Goal: Task Accomplishment & Management: Manage account settings

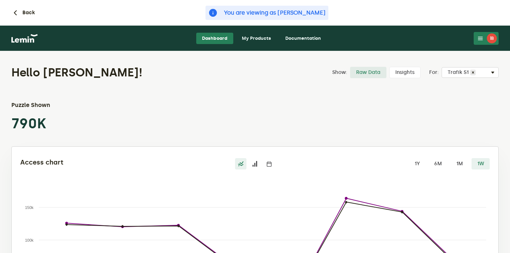
click at [253, 36] on link "My Products" at bounding box center [256, 38] width 41 height 11
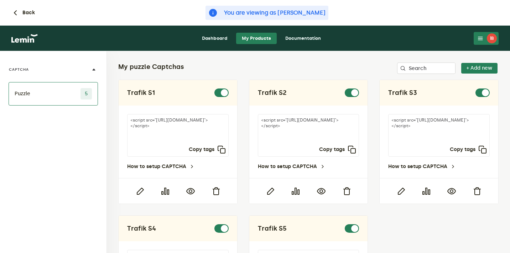
scroll to position [26, 0]
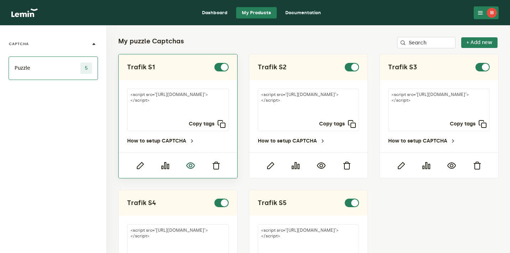
click at [191, 165] on icon "button" at bounding box center [190, 166] width 9 height 9
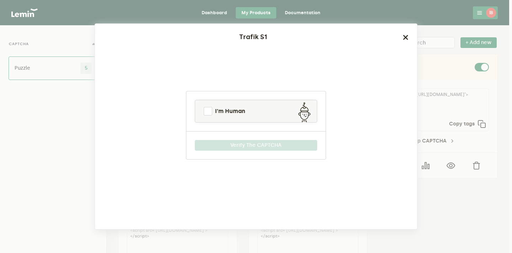
click at [254, 107] on link "I'm Human" at bounding box center [256, 111] width 122 height 17
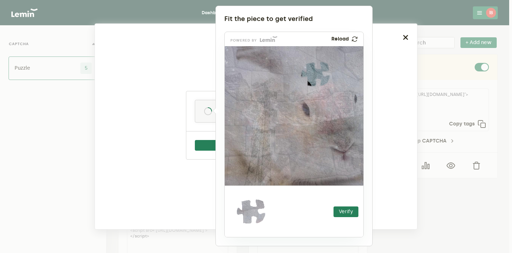
click at [424, 33] on div at bounding box center [256, 126] width 512 height 253
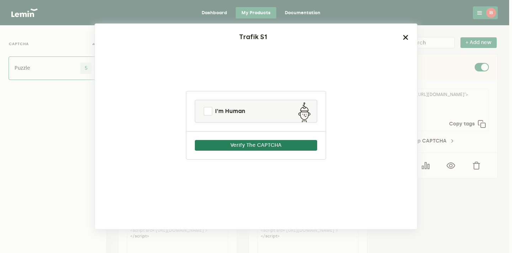
click at [424, 33] on ngb-modal-window "Trafik S1 I'm Human Verify The CAPTCHA" at bounding box center [256, 126] width 512 height 253
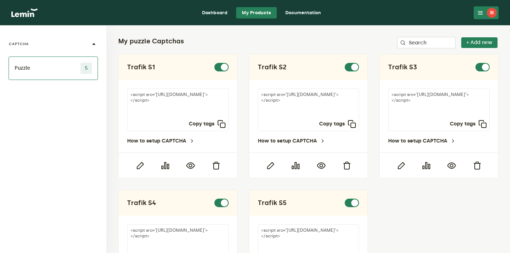
click at [495, 5] on nav "Dashboard My Products Documentation İB [PERSON_NAME] Beşli [EMAIL_ADDRESS][DOMA…" at bounding box center [255, 13] width 510 height 26
click at [484, 16] on button "İB" at bounding box center [485, 12] width 25 height 13
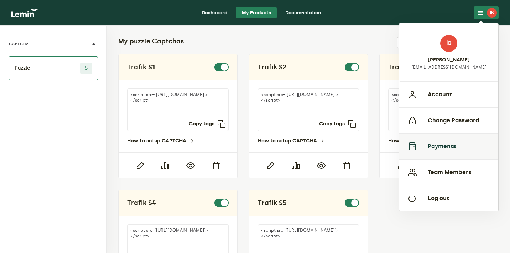
click at [448, 147] on button "Payments" at bounding box center [448, 146] width 99 height 26
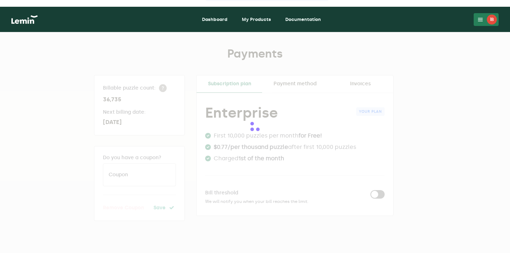
scroll to position [25, 0]
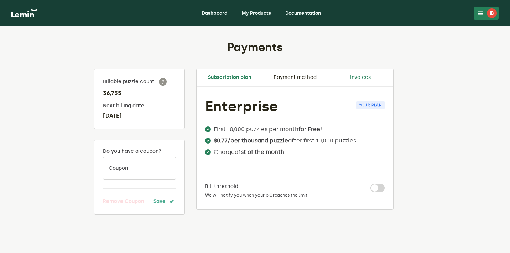
click at [360, 77] on link "Invoices" at bounding box center [359, 77] width 65 height 17
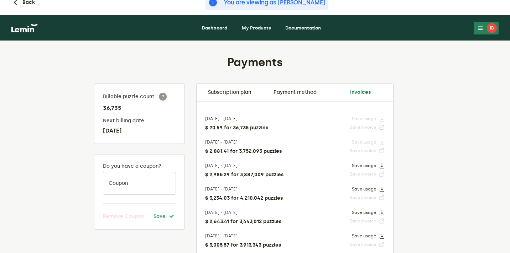
scroll to position [13, 0]
